Goal: Task Accomplishment & Management: Complete application form

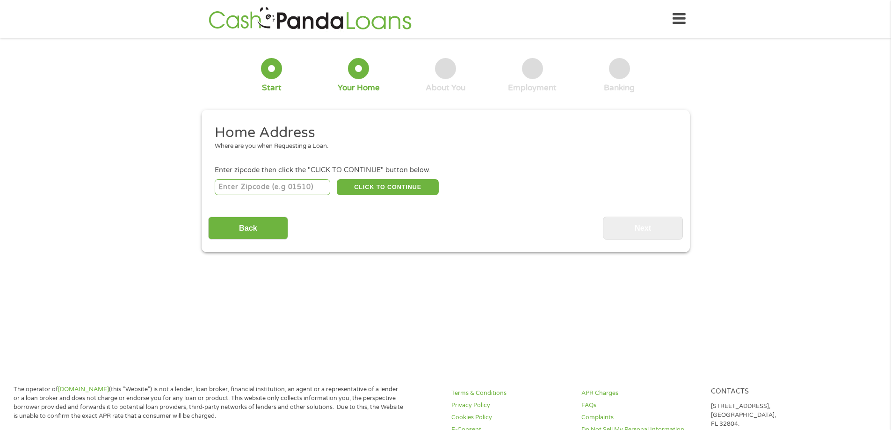
click at [281, 186] on input "number" at bounding box center [273, 187] width 116 height 16
type input "77027"
click at [384, 188] on button "CLICK TO CONTINUE" at bounding box center [388, 187] width 102 height 16
type input "77027"
type input "[GEOGRAPHIC_DATA]"
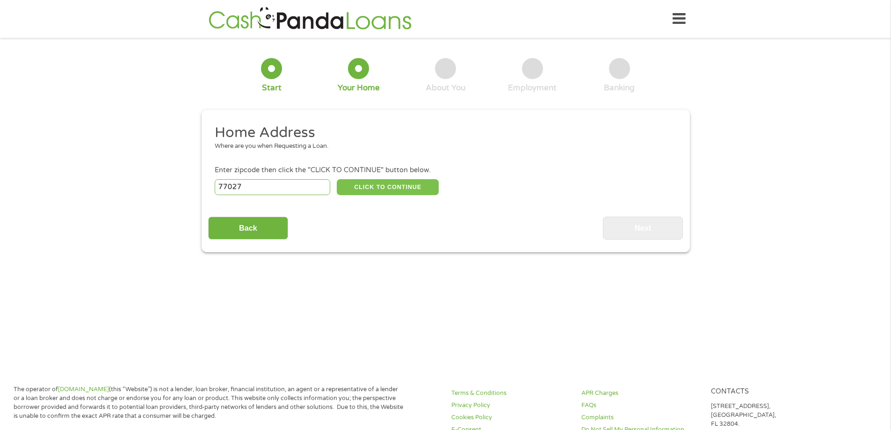
select select "[US_STATE]"
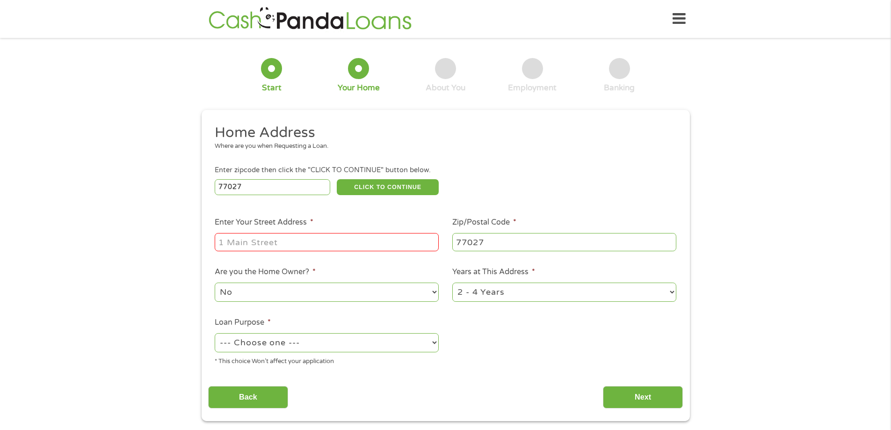
click at [292, 242] on input "Enter Your Street Address *" at bounding box center [327, 242] width 224 height 18
type input "[STREET_ADDRESS]"
click at [486, 289] on select "1 Year or less 1 - 2 Years 2 - 4 Years Over 4 Years" at bounding box center [564, 291] width 224 height 19
select select "60months"
click at [452, 282] on select "1 Year or less 1 - 2 Years 2 - 4 Years Over 4 Years" at bounding box center [564, 291] width 224 height 19
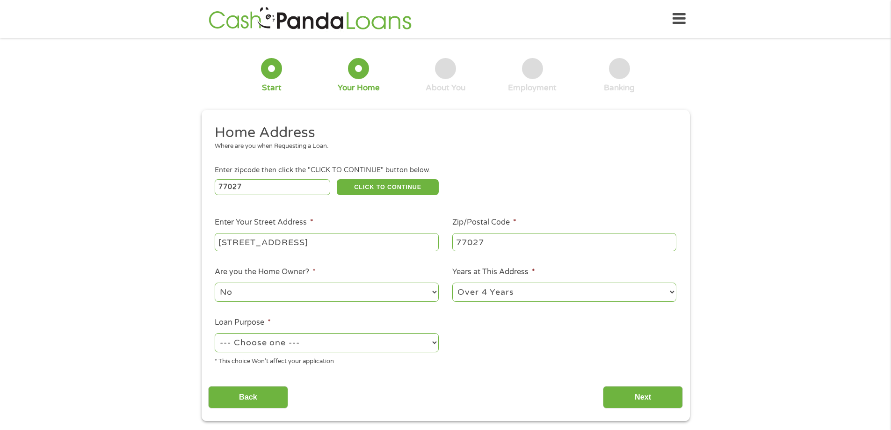
click at [279, 336] on select "--- Choose one --- Pay Bills Debt Consolidation Home Improvement Major Purchase…" at bounding box center [327, 342] width 224 height 19
select select "shorttermcash"
click at [215, 333] on select "--- Choose one --- Pay Bills Debt Consolidation Home Improvement Major Purchase…" at bounding box center [327, 342] width 224 height 19
click at [636, 398] on input "Next" at bounding box center [643, 397] width 80 height 23
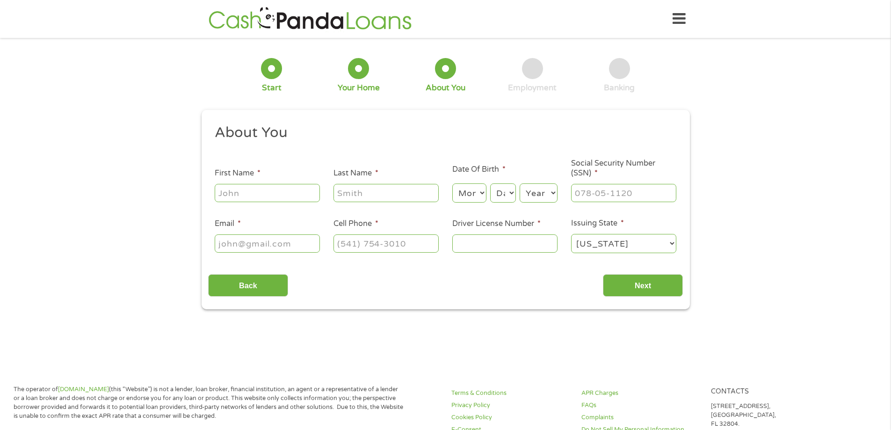
scroll to position [4, 4]
click at [281, 193] on input "First Name *" at bounding box center [267, 193] width 105 height 18
type input "[PERSON_NAME]"
click at [463, 190] on select "Month 1 2 3 4 5 6 7 8 9 10 11 12" at bounding box center [469, 192] width 34 height 19
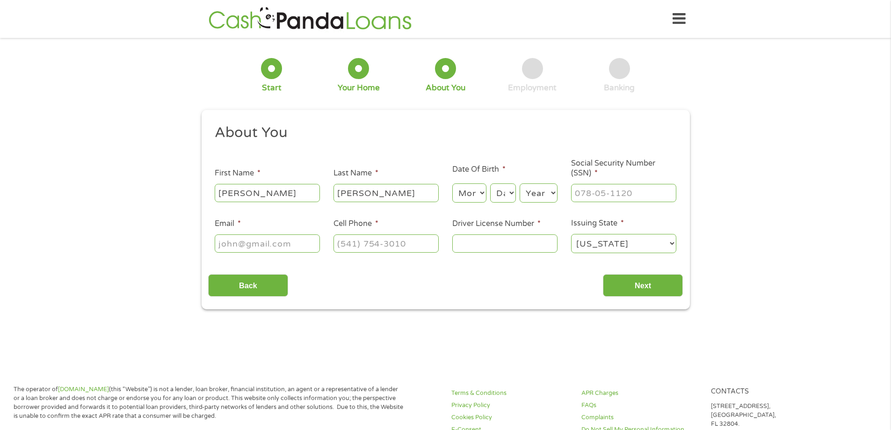
select select "8"
click at [452, 183] on select "Month 1 2 3 4 5 6 7 8 9 10 11 12" at bounding box center [469, 192] width 34 height 19
click at [507, 195] on select "Day 1 2 3 4 5 6 7 8 9 10 11 12 13 14 15 16 17 18 19 20 21 22 23 24 25 26 27 28 …" at bounding box center [502, 192] width 25 height 19
select select "3"
click at [490, 183] on select "Day 1 2 3 4 5 6 7 8 9 10 11 12 13 14 15 16 17 18 19 20 21 22 23 24 25 26 27 28 …" at bounding box center [502, 192] width 25 height 19
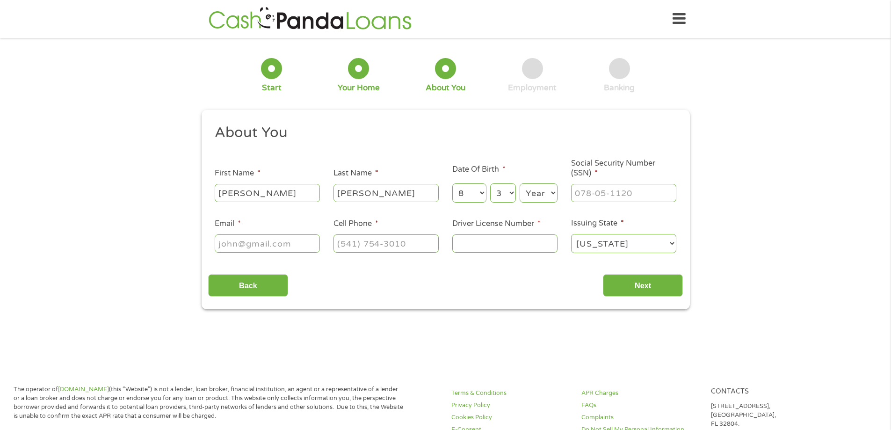
click at [535, 191] on select "Year [DATE] 2006 2005 2004 2003 2002 2001 2000 1999 1998 1997 1996 1995 1994 19…" at bounding box center [539, 192] width 38 height 19
select select "1969"
click at [520, 183] on select "Year [DATE] 2006 2005 2004 2003 2002 2001 2000 1999 1998 1997 1996 1995 1994 19…" at bounding box center [539, 192] width 38 height 19
click at [599, 195] on input "___-__-____" at bounding box center [623, 193] width 105 height 18
type input "452-39-3617"
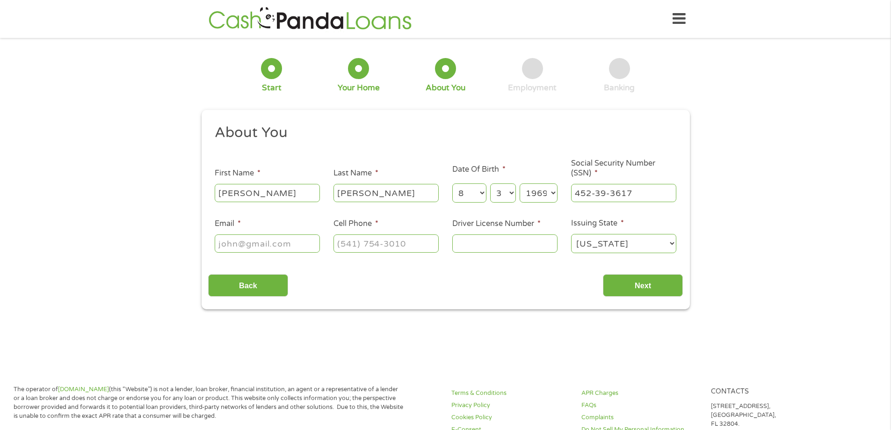
click at [284, 244] on input "Email *" at bounding box center [267, 243] width 105 height 18
type input "[EMAIL_ADDRESS][DOMAIN_NAME]"
type input "(___) ___-____"
drag, startPoint x: 289, startPoint y: 246, endPoint x: 332, endPoint y: 244, distance: 43.1
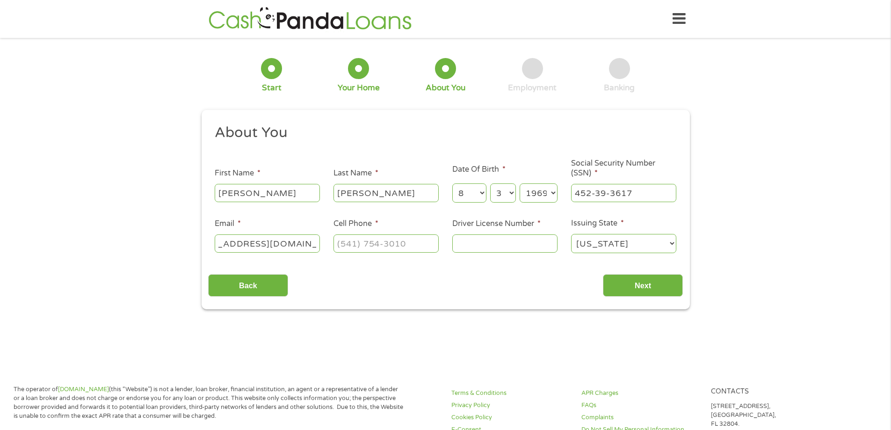
click at [332, 244] on ul "About You This field is hidden when viewing the form Title * --- Choose one ---…" at bounding box center [445, 192] width 475 height 138
click at [344, 245] on input "(___) ___-____" at bounding box center [385, 243] width 105 height 18
type input "[PHONE_NUMBER]"
click at [481, 242] on input "Driver License Number *" at bounding box center [504, 243] width 105 height 18
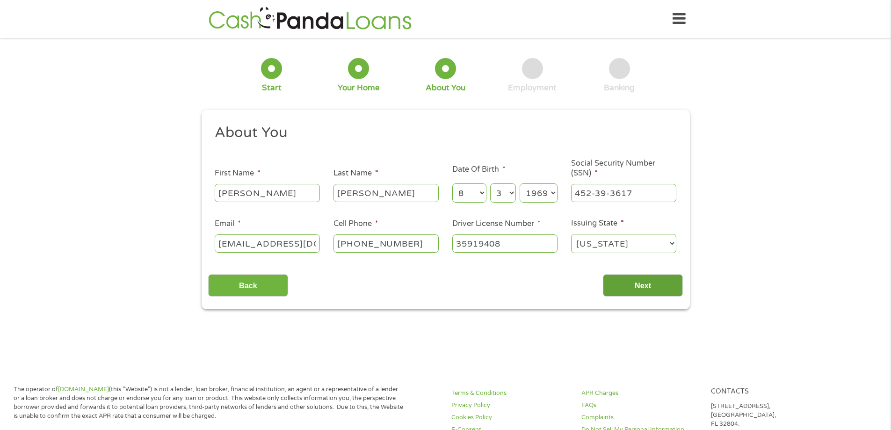
type input "35919408"
click at [657, 285] on input "Next" at bounding box center [643, 285] width 80 height 23
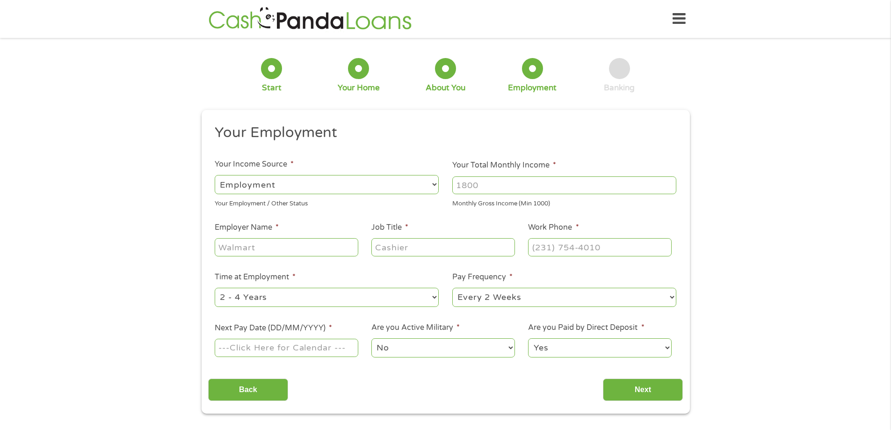
click at [294, 181] on select "--- Choose one --- Employment [DEMOGRAPHIC_DATA] Benefits" at bounding box center [327, 184] width 224 height 19
click at [215, 175] on select "--- Choose one --- Employment [DEMOGRAPHIC_DATA] Benefits" at bounding box center [327, 184] width 224 height 19
click at [509, 188] on input "Your Total Monthly Income *" at bounding box center [564, 185] width 224 height 18
type input "2500"
click at [256, 246] on input "Employer Name *" at bounding box center [286, 247] width 143 height 18
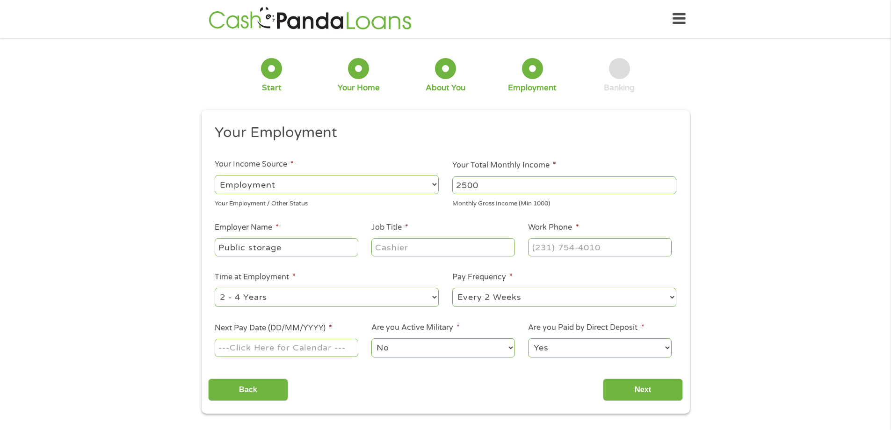
type input "Public storage"
type input "property manager"
type input "(713) 4__-____"
click at [565, 251] on input "(___) ___-____" at bounding box center [599, 247] width 143 height 18
type input "[PHONE_NUMBER]"
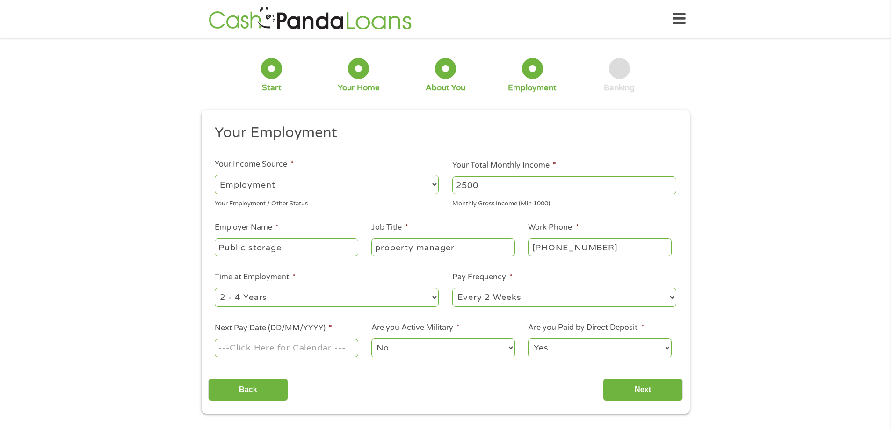
click at [284, 293] on select "--- Choose one --- 1 Year or less 1 - 2 Years 2 - 4 Years Over 4 Years" at bounding box center [327, 297] width 224 height 19
select select "60months"
click at [215, 288] on select "--- Choose one --- 1 Year or less 1 - 2 Years 2 - 4 Years Over 4 Years" at bounding box center [327, 297] width 224 height 19
click at [496, 289] on select "--- Choose one --- Every 2 Weeks Every Week Monthly Semi-Monthly" at bounding box center [564, 297] width 224 height 19
select select "semimonthly"
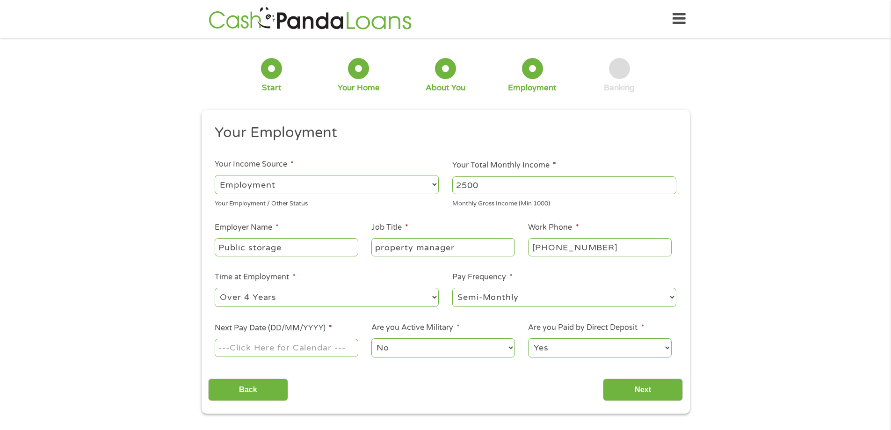
click at [452, 288] on select "--- Choose one --- Every 2 Weeks Every Week Monthly Semi-Monthly" at bounding box center [564, 297] width 224 height 19
click at [289, 343] on input "Next Pay Date (DD/MM/YYYY) *" at bounding box center [286, 348] width 143 height 18
type input "[DATE]"
click at [627, 391] on input "Next" at bounding box center [643, 389] width 80 height 23
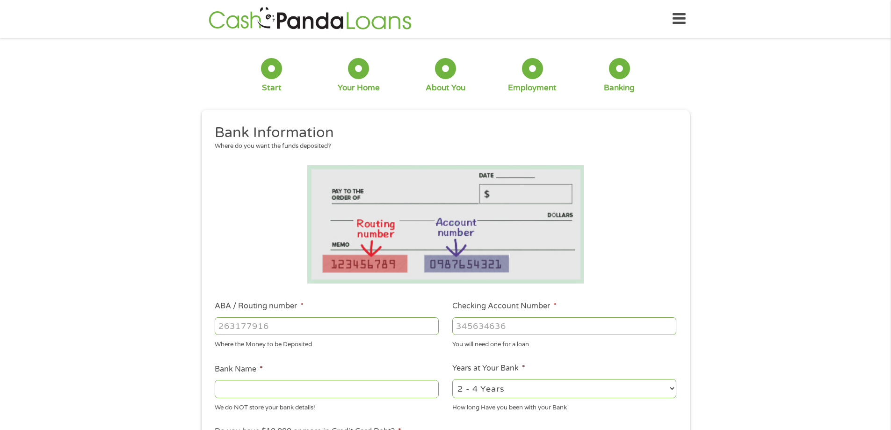
click at [356, 331] on input "ABA / Routing number *" at bounding box center [327, 326] width 224 height 18
type input "313084674"
type input "FIRST COMMUNITY CREDIT UNION"
type input "313084674"
type input "45692402"
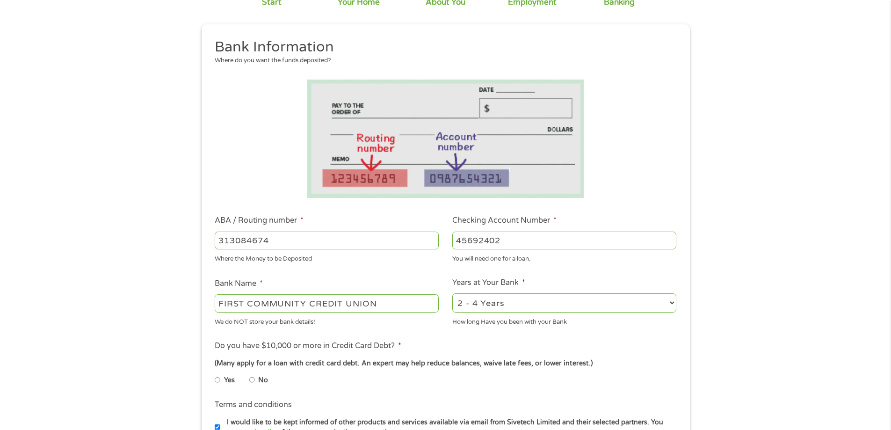
scroll to position [140, 0]
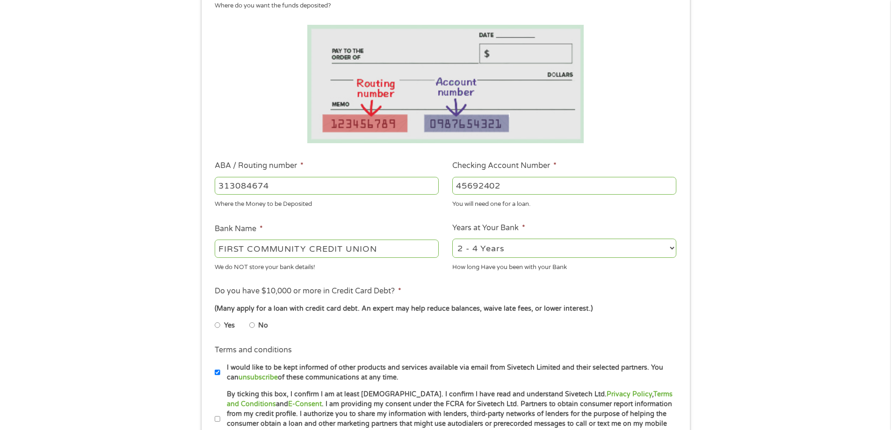
click at [266, 325] on label "No" at bounding box center [263, 325] width 10 height 10
click at [255, 325] on input "No" at bounding box center [252, 325] width 6 height 15
radio input "true"
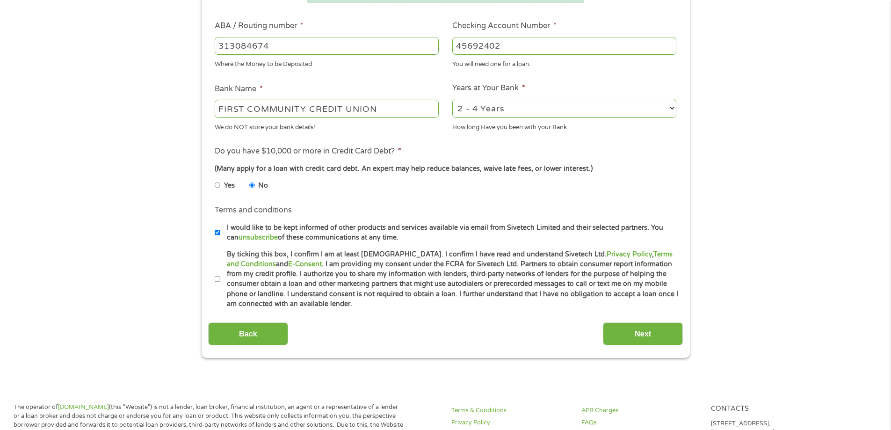
scroll to position [281, 0]
click at [217, 278] on input "By ticking this box, I confirm I am at least [DEMOGRAPHIC_DATA]. I confirm I ha…" at bounding box center [218, 278] width 6 height 15
checkbox input "true"
click at [683, 333] on input "Next" at bounding box center [643, 333] width 80 height 23
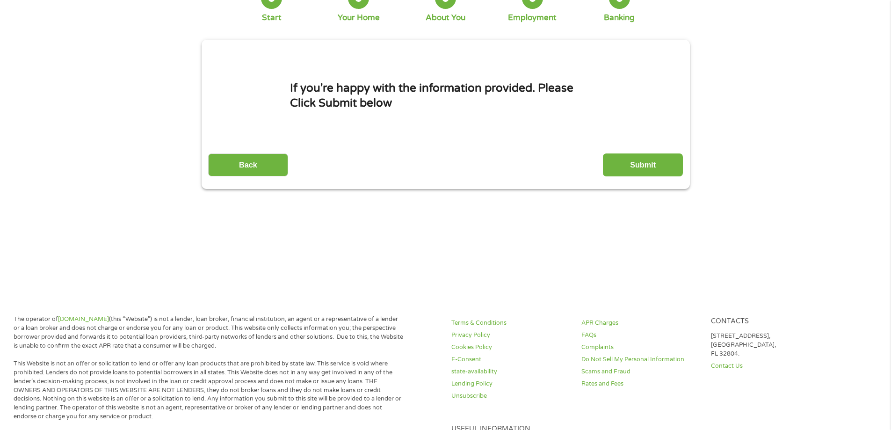
scroll to position [0, 0]
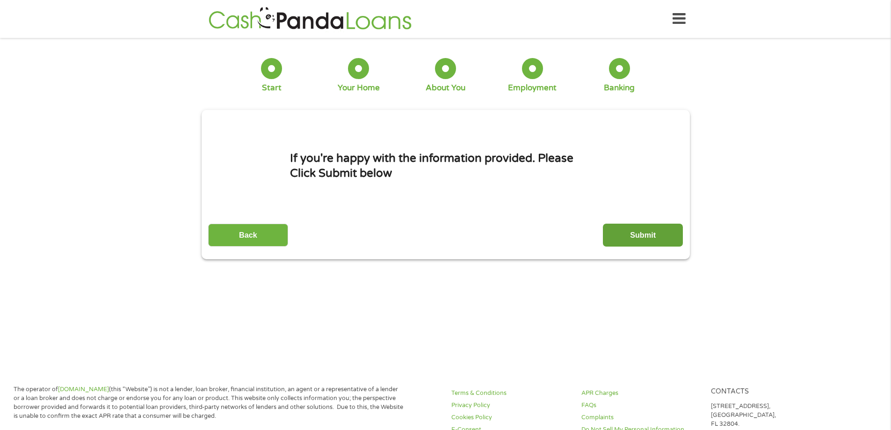
click at [656, 236] on input "Submit" at bounding box center [643, 235] width 80 height 23
